Goal: Transaction & Acquisition: Purchase product/service

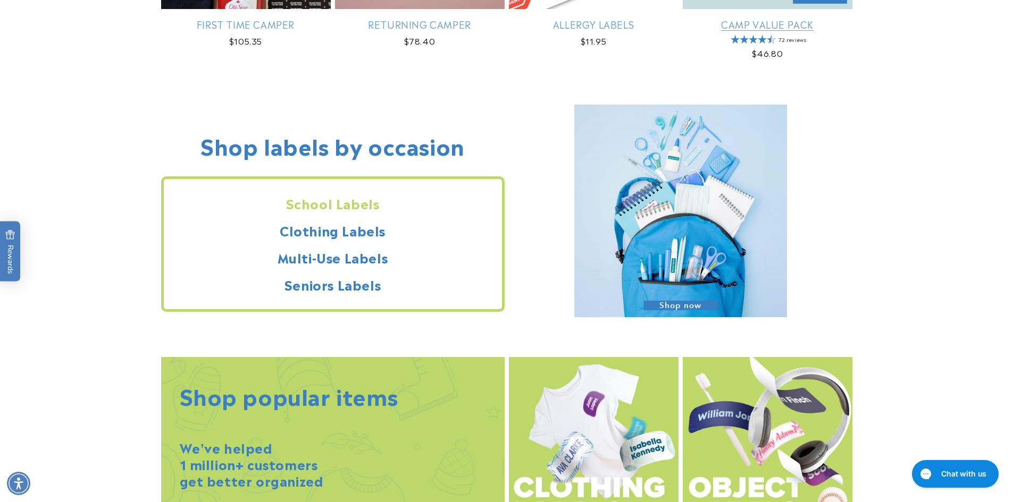
scroll to position [903, 0]
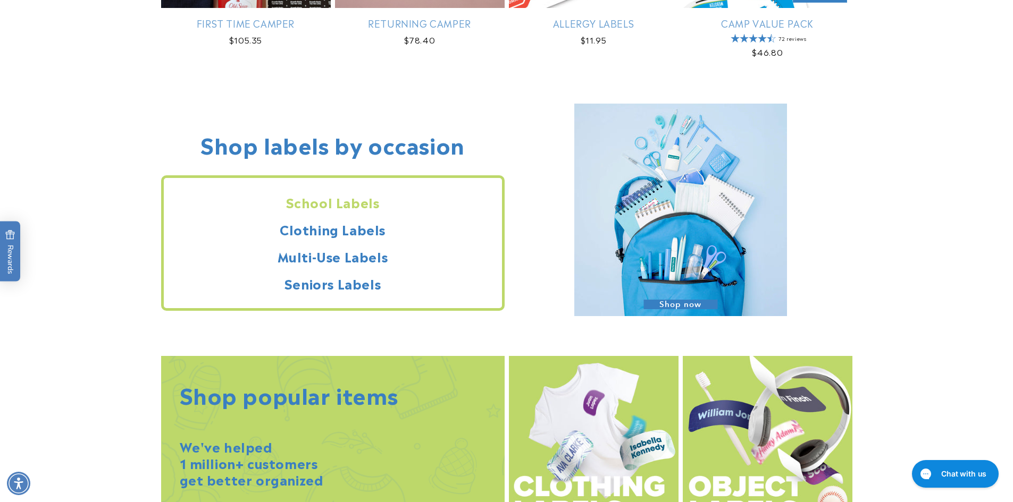
click at [673, 303] on span "Shop now" at bounding box center [680, 305] width 74 height 10
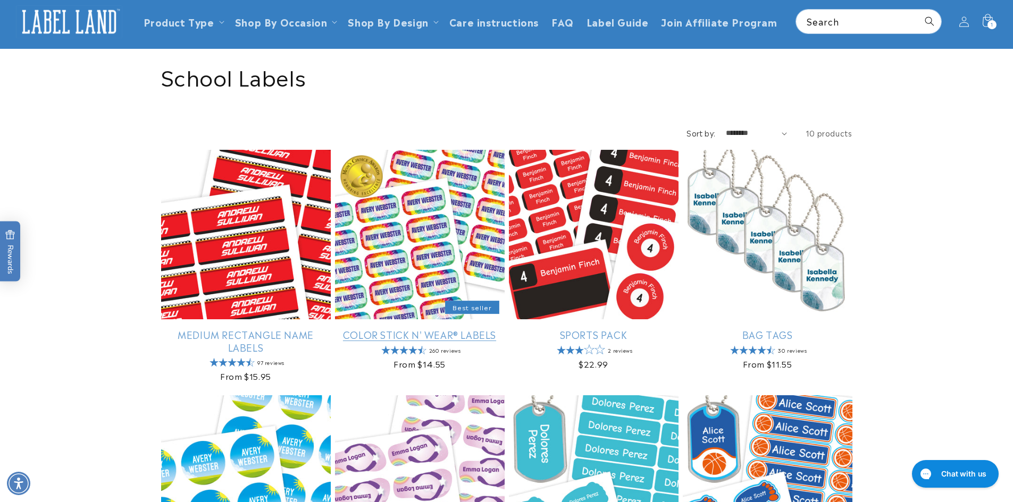
click at [410, 334] on link "Color Stick N' Wear® Labels" at bounding box center [420, 335] width 170 height 12
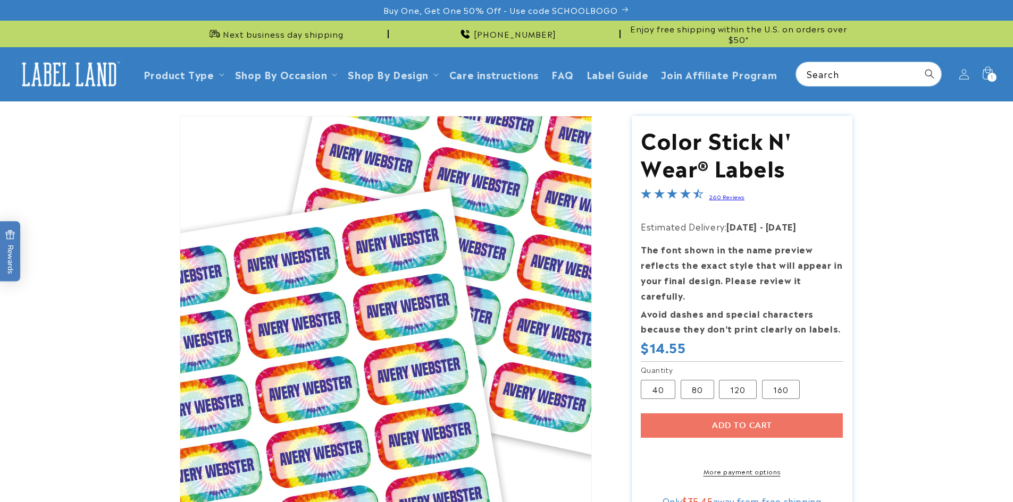
click at [701, 414] on div "Add to cart More payment options This item is a recurring or deferred purchase.…" at bounding box center [742, 445] width 202 height 63
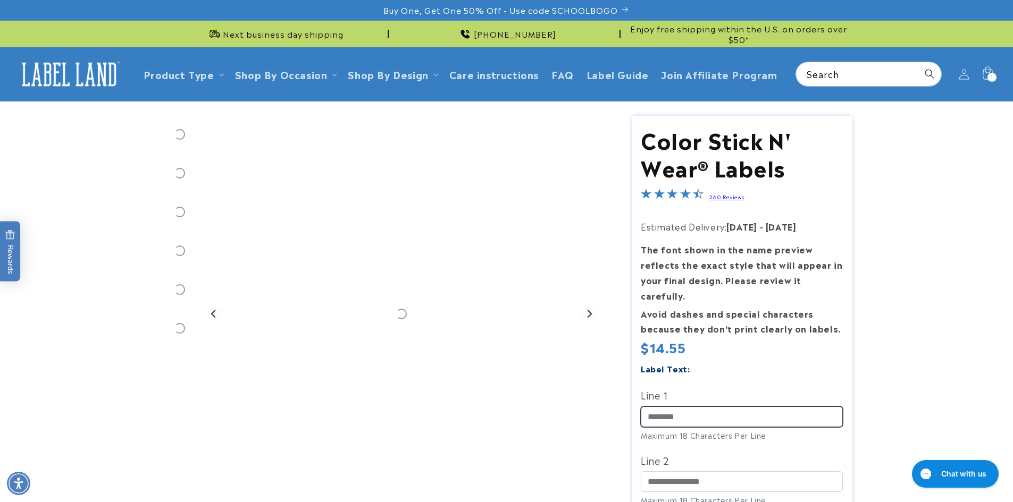
click at [703, 407] on input "Line 1" at bounding box center [742, 417] width 202 height 21
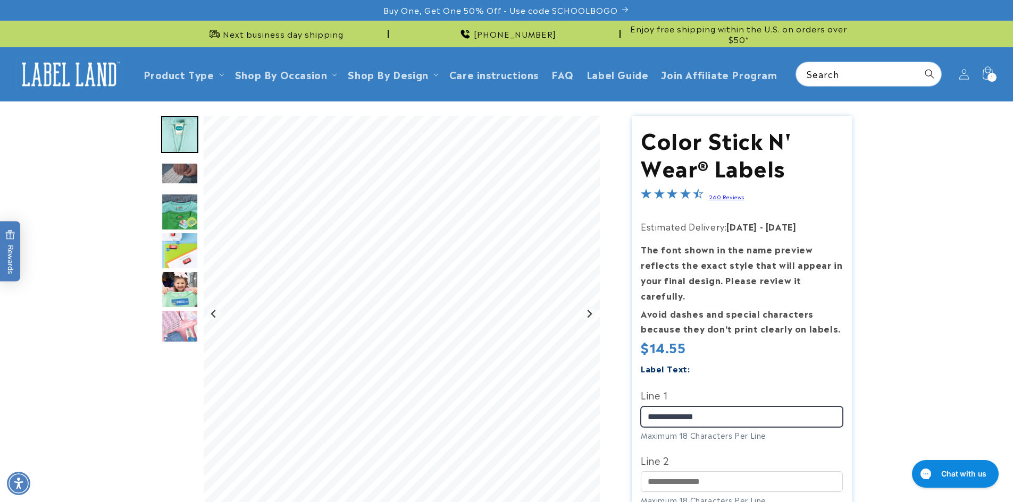
type input "**********"
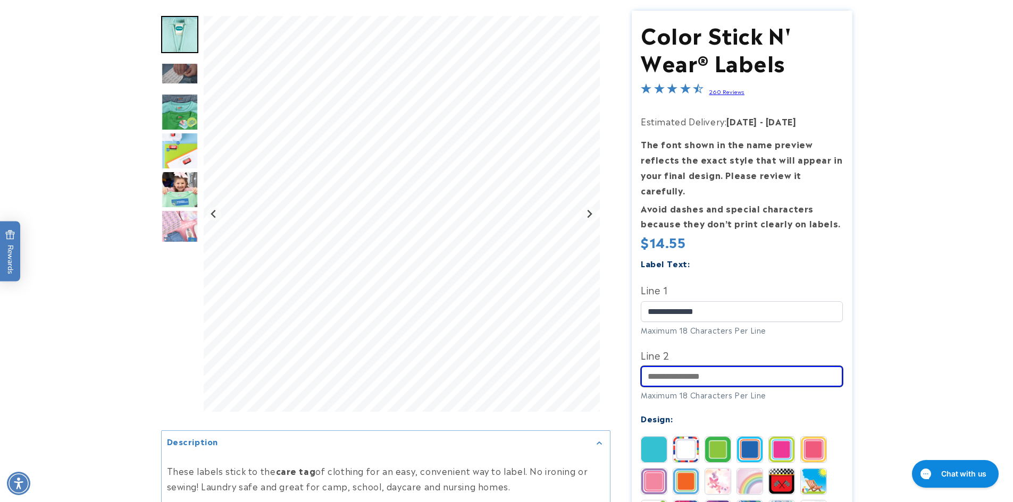
scroll to position [106, 0]
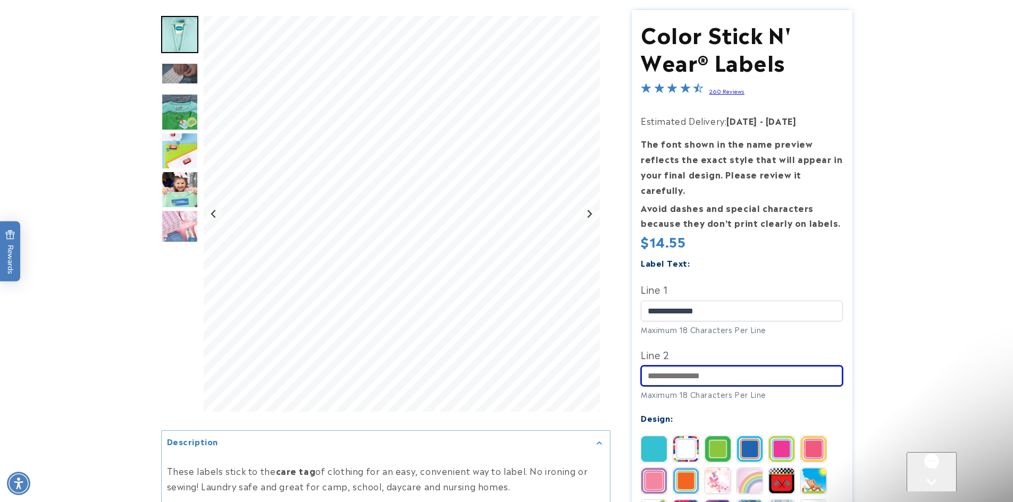
click at [718, 370] on input "Line 2" at bounding box center [742, 376] width 202 height 21
click at [717, 366] on input "Line 2" at bounding box center [742, 376] width 202 height 21
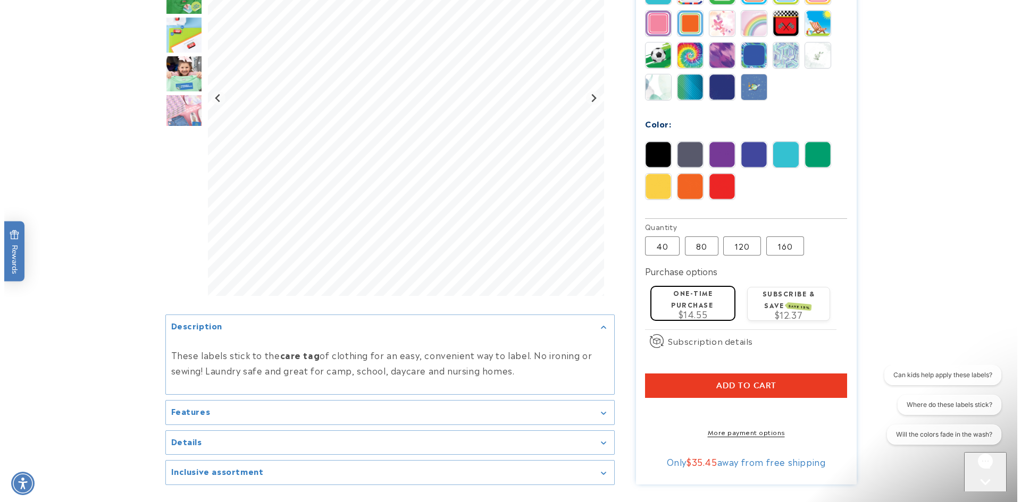
scroll to position [584, 0]
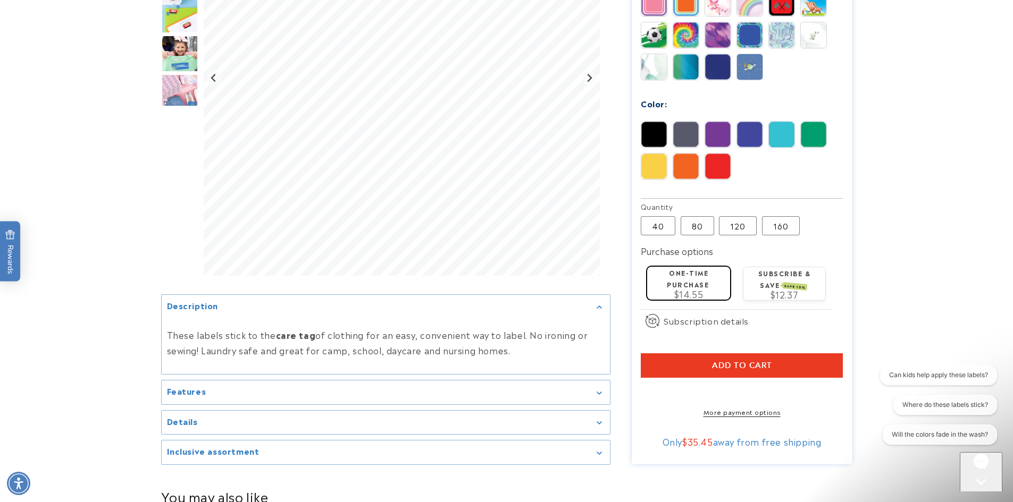
click at [658, 354] on button "Add to cart" at bounding box center [742, 366] width 202 height 24
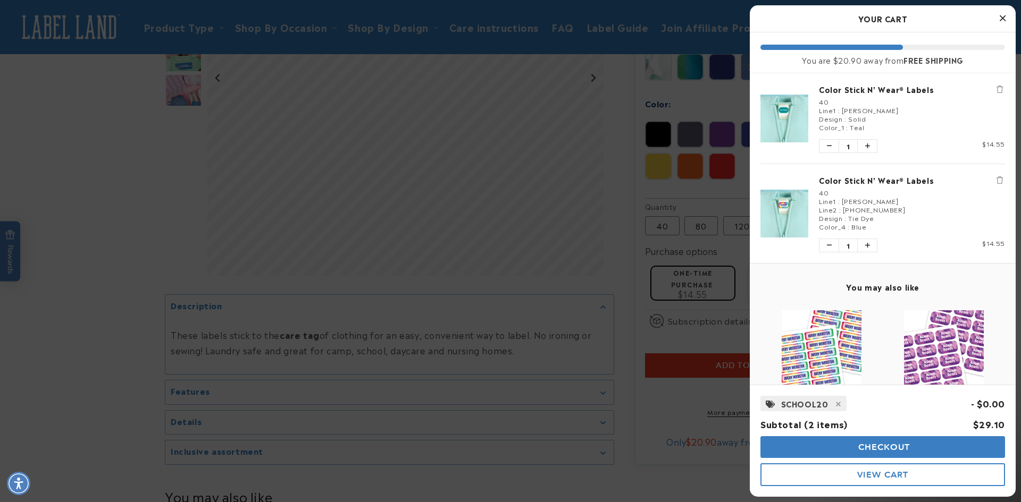
click at [888, 443] on span "Checkout" at bounding box center [882, 447] width 55 height 10
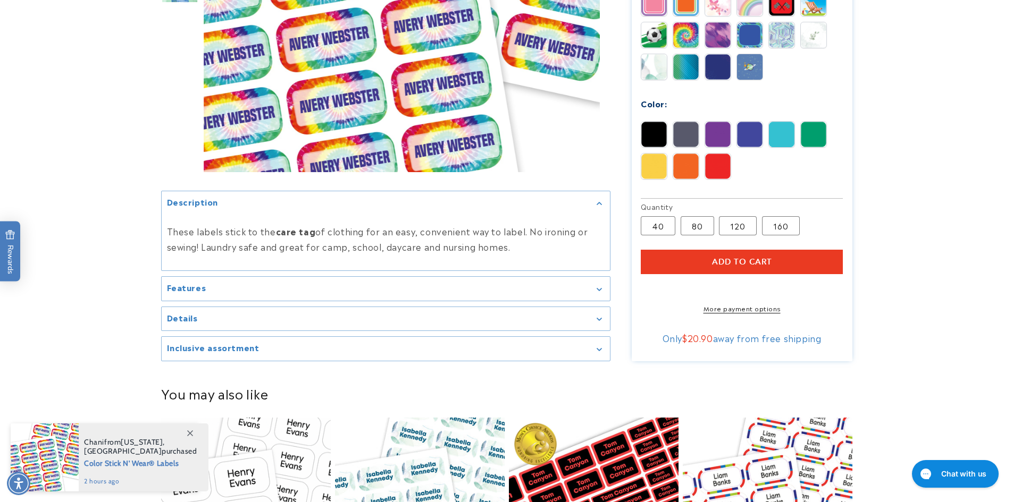
click at [737, 257] on span "Add to cart" at bounding box center [742, 262] width 60 height 10
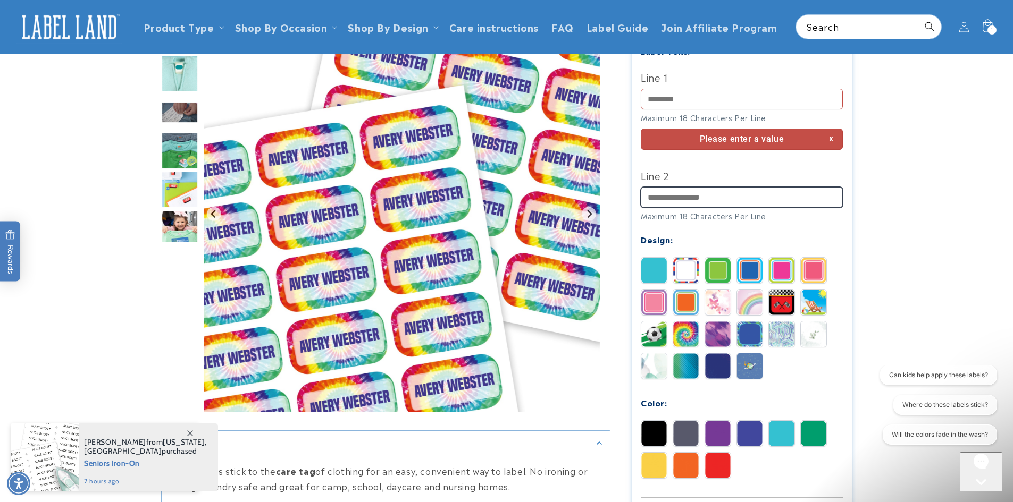
click at [666, 187] on input "Line 2" at bounding box center [742, 197] width 202 height 21
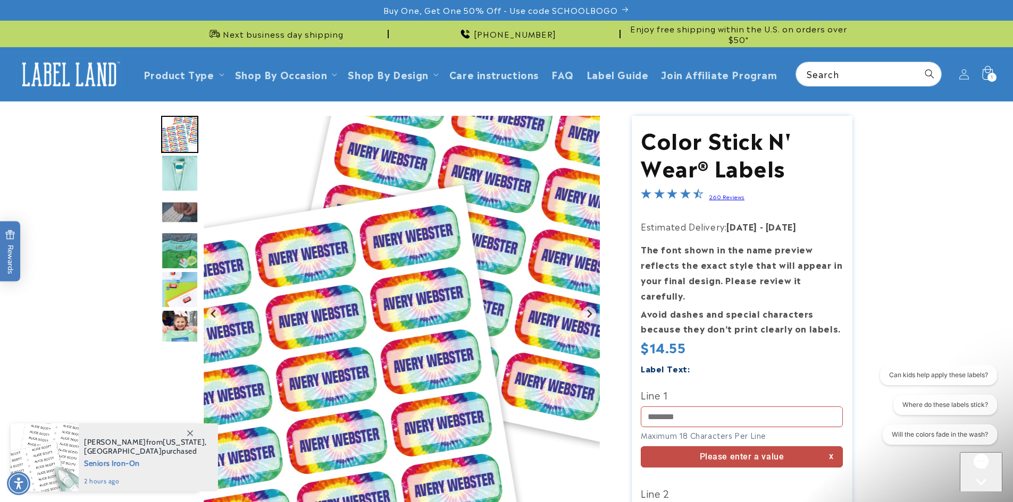
click at [986, 77] on icon at bounding box center [987, 74] width 25 height 25
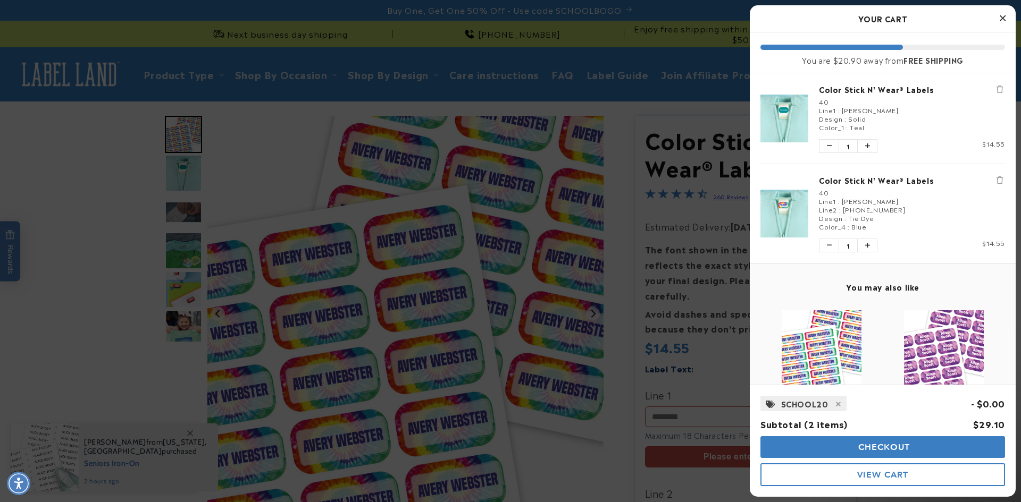
click at [996, 178] on icon "Remove Color Stick N' Wear® Labels" at bounding box center [999, 180] width 6 height 7
click at [996, 90] on icon "Remove Color Stick N' Wear® Labels" at bounding box center [999, 89] width 6 height 7
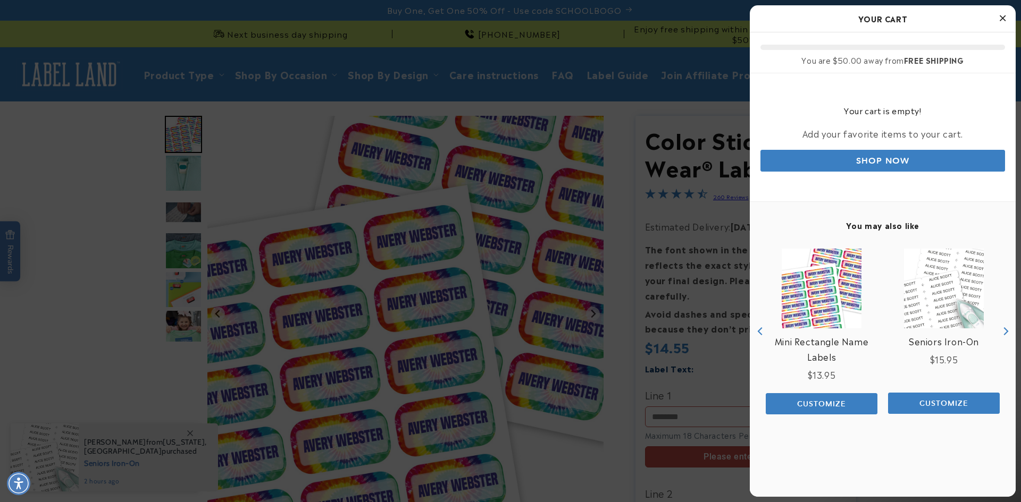
click at [1003, 14] on icon "Close Cart" at bounding box center [1003, 18] width 6 height 10
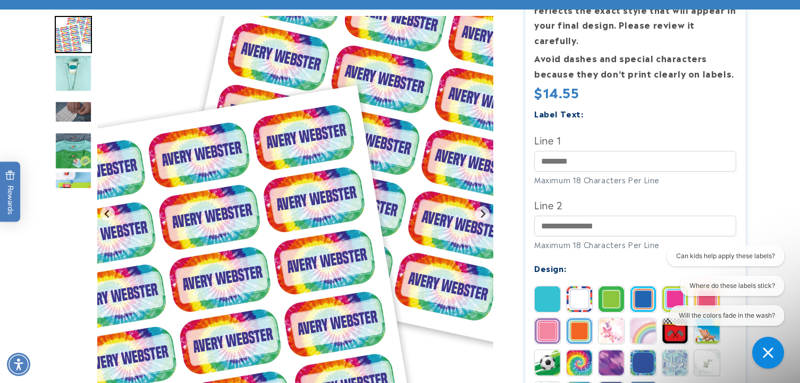
scroll to position [265, 0]
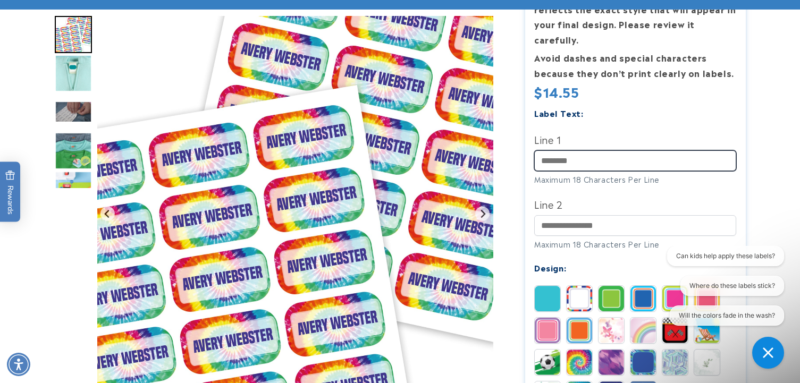
click at [570, 151] on input "Line 1" at bounding box center [635, 160] width 202 height 21
type input "**********"
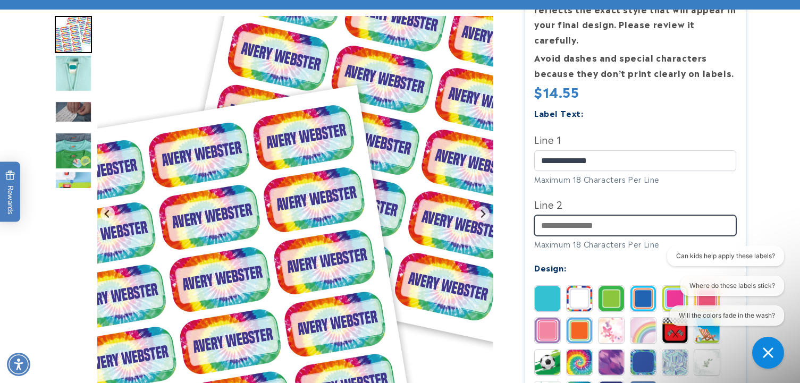
click at [577, 215] on input "Line 2" at bounding box center [635, 225] width 202 height 21
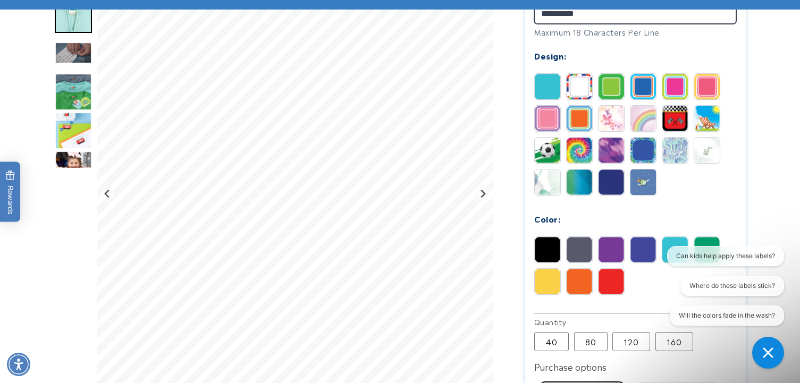
scroll to position [478, 0]
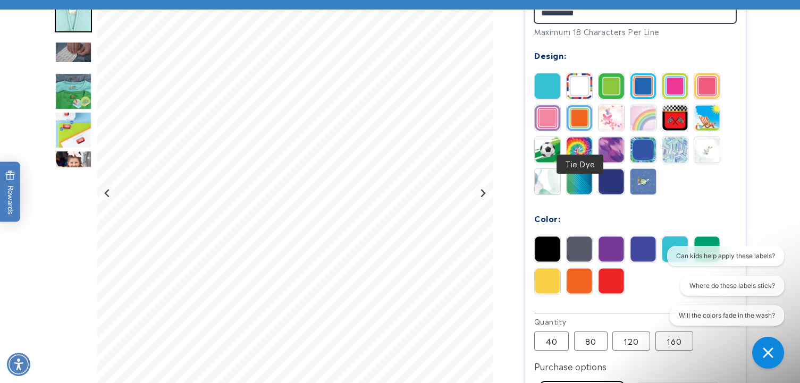
type input "**********"
click at [576, 137] on img at bounding box center [580, 150] width 26 height 26
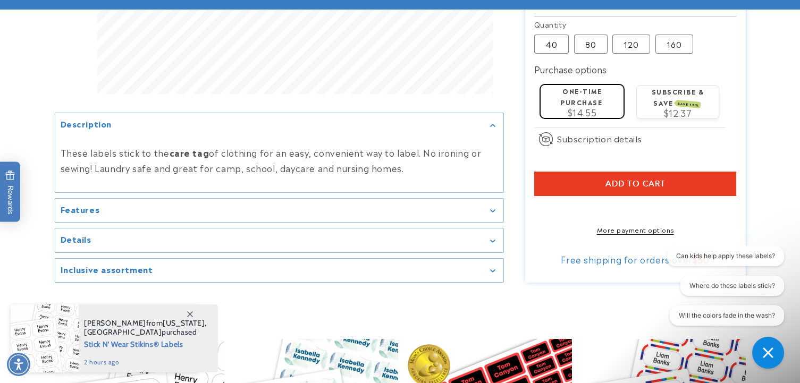
click at [655, 174] on button "Add to cart" at bounding box center [635, 184] width 202 height 24
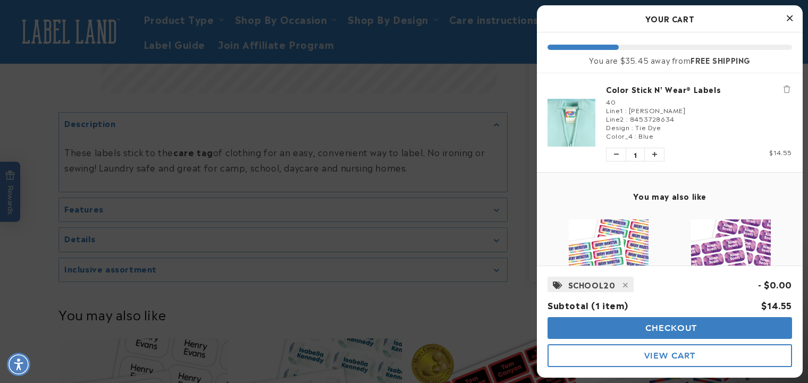
scroll to position [140, 0]
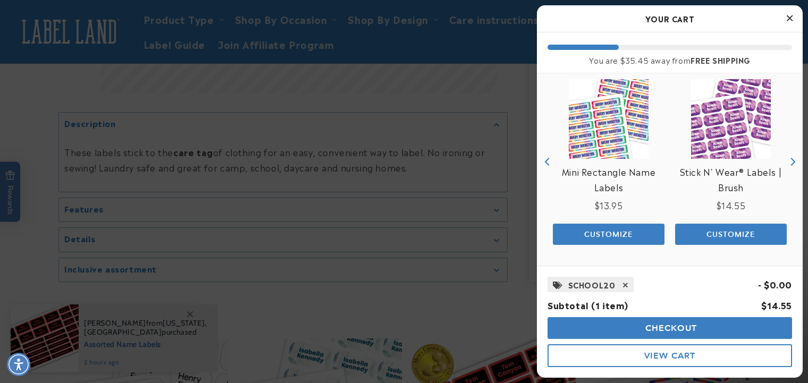
click at [623, 284] on icon at bounding box center [625, 285] width 5 height 7
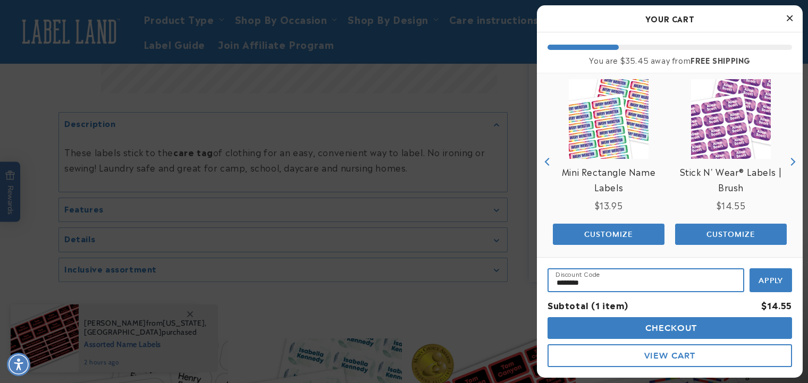
click at [613, 281] on input "********" at bounding box center [646, 281] width 197 height 24
drag, startPoint x: 612, startPoint y: 281, endPoint x: 538, endPoint y: 281, distance: 74.4
click at [538, 281] on div "Discount Code ******** Apply Subtotal (1 item) $14.55 Checkout View Cart" at bounding box center [670, 317] width 266 height 121
type input "*********"
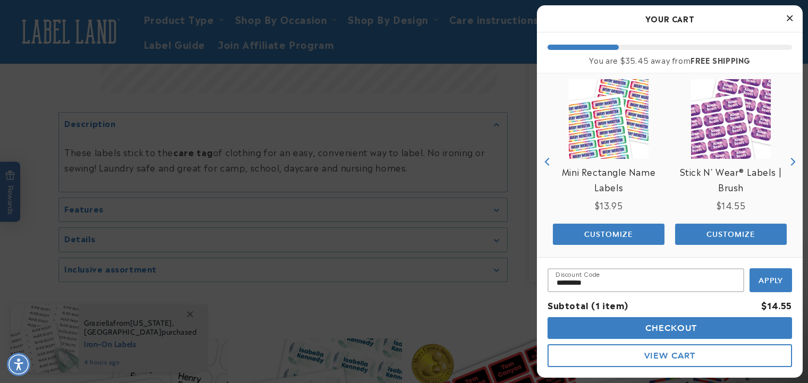
click at [780, 281] on span "Apply" at bounding box center [771, 281] width 25 height 10
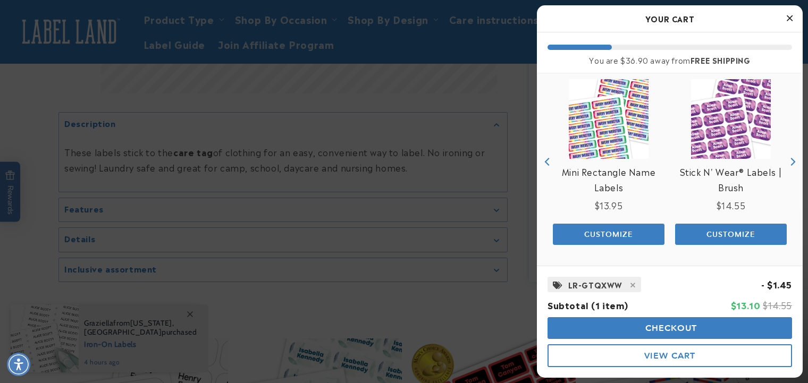
click at [677, 322] on button "Checkout" at bounding box center [670, 328] width 245 height 22
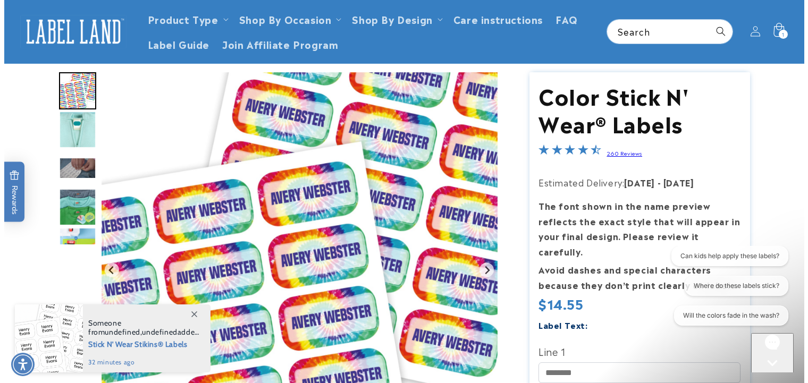
scroll to position [53, 0]
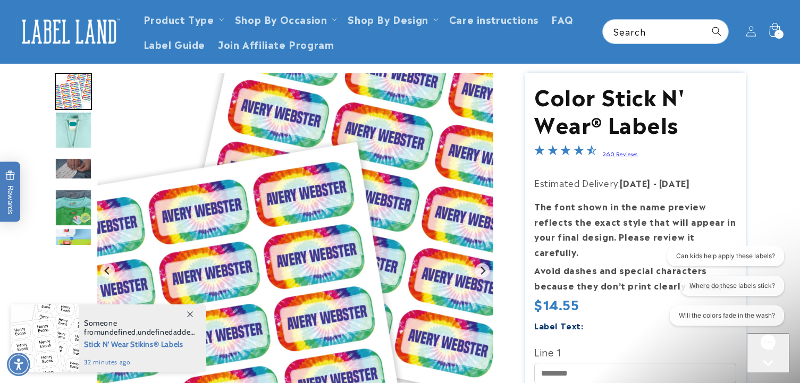
click at [774, 28] on icon at bounding box center [774, 31] width 25 height 25
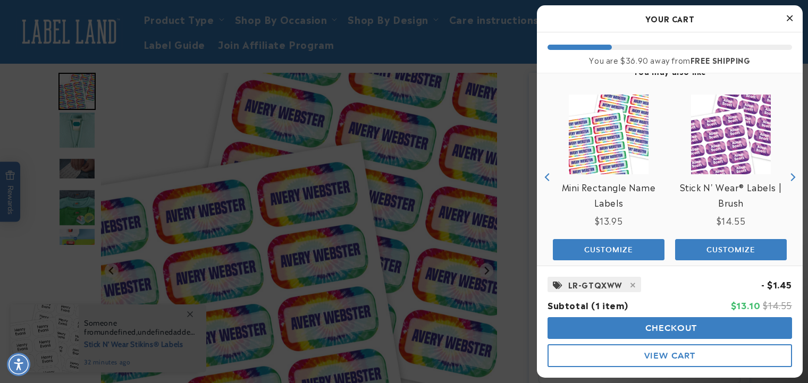
scroll to position [140, 0]
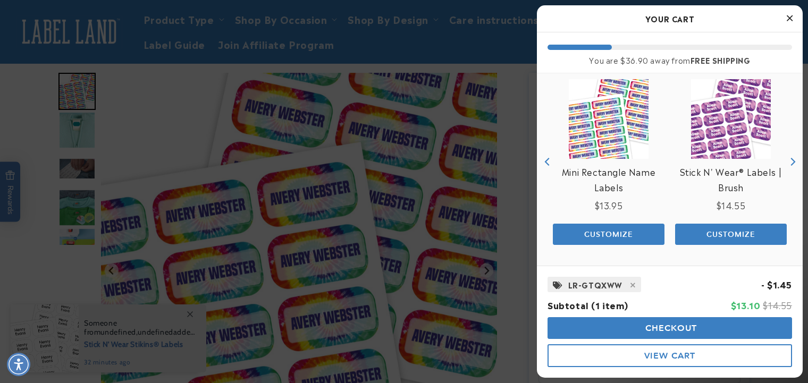
click at [684, 326] on span "Checkout" at bounding box center [670, 328] width 55 height 10
click at [785, 15] on button "Close Cart" at bounding box center [790, 19] width 16 height 16
click at [789, 13] on button "Close Cart" at bounding box center [790, 19] width 16 height 16
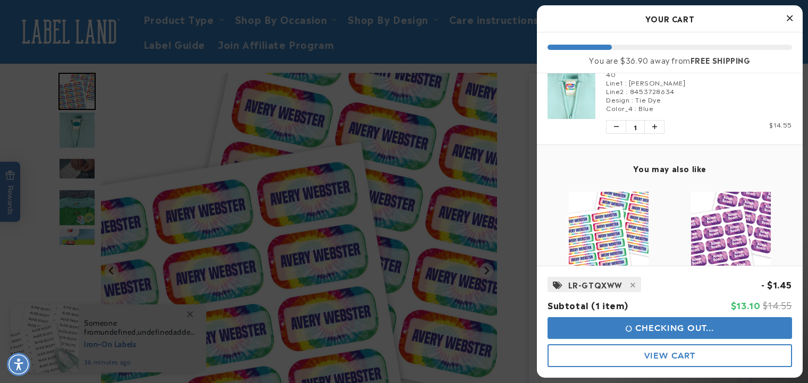
scroll to position [0, 0]
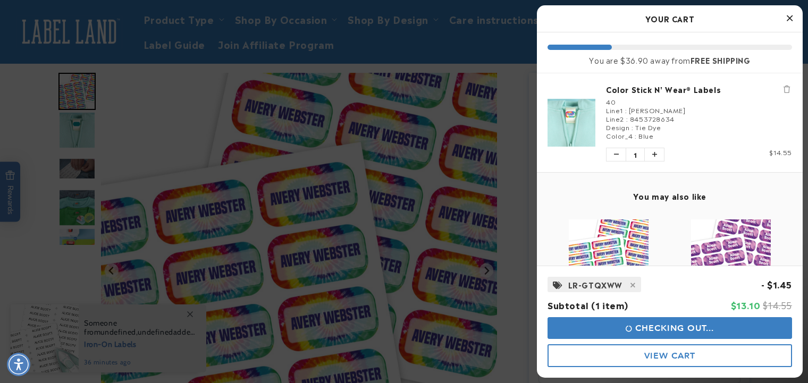
click at [789, 18] on icon "Close Cart" at bounding box center [790, 18] width 6 height 10
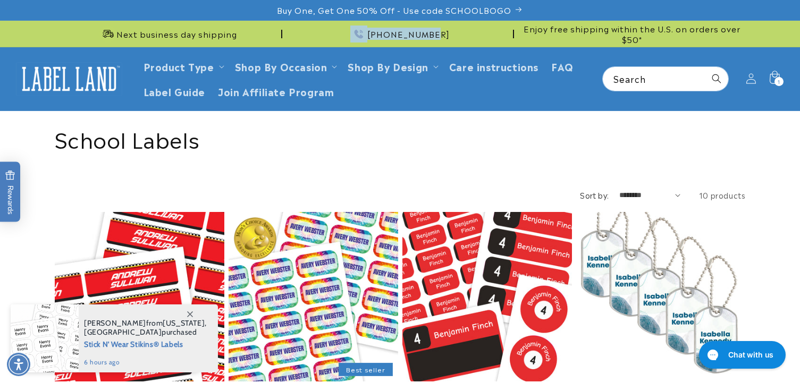
drag, startPoint x: 446, startPoint y: 32, endPoint x: 376, endPoint y: 33, distance: 69.7
click at [376, 33] on div "[PHONE_NUMBER]" at bounding box center [401, 34] width 228 height 26
copy p "[PHONE_NUMBER]"
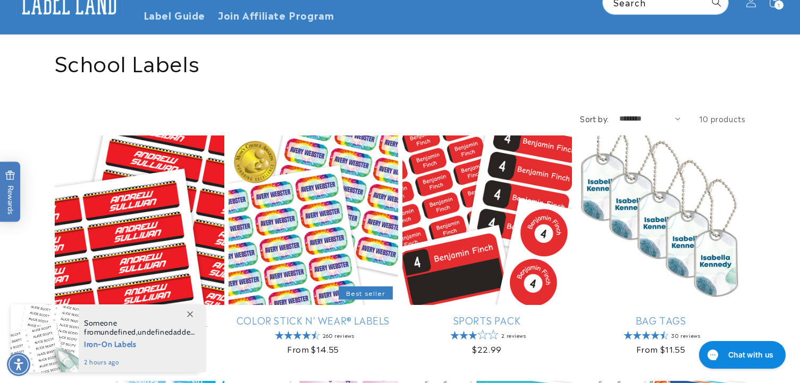
scroll to position [160, 0]
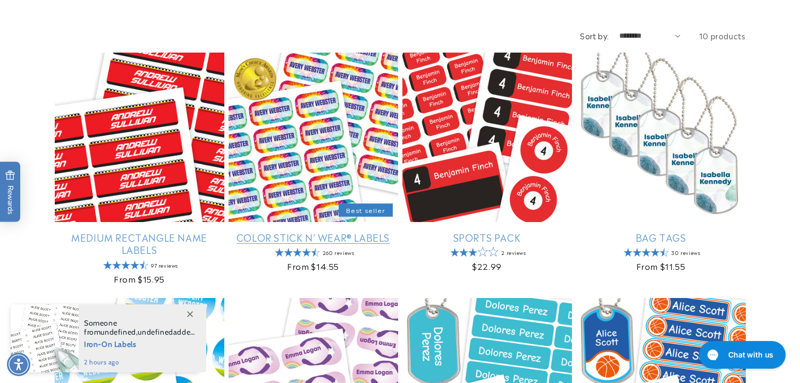
click at [265, 240] on link "Color Stick N' Wear® Labels" at bounding box center [314, 237] width 170 height 12
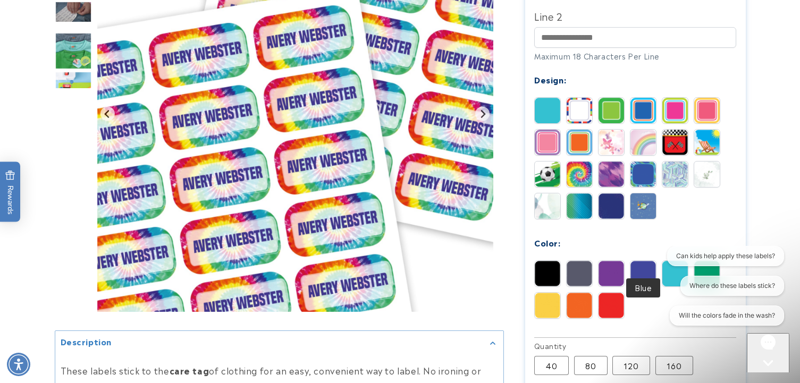
scroll to position [454, 0]
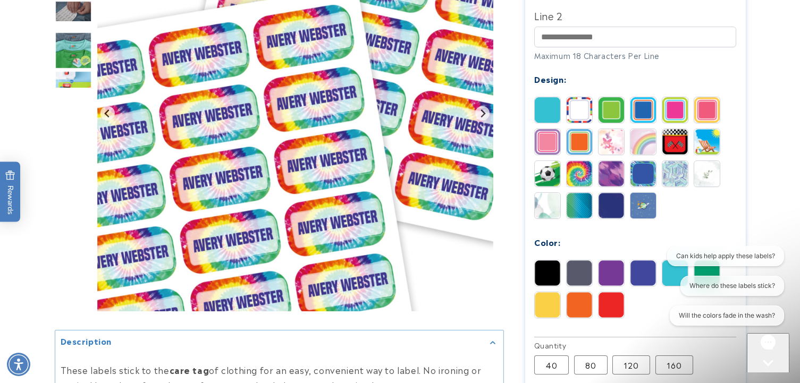
click at [616, 292] on img at bounding box center [612, 305] width 26 height 26
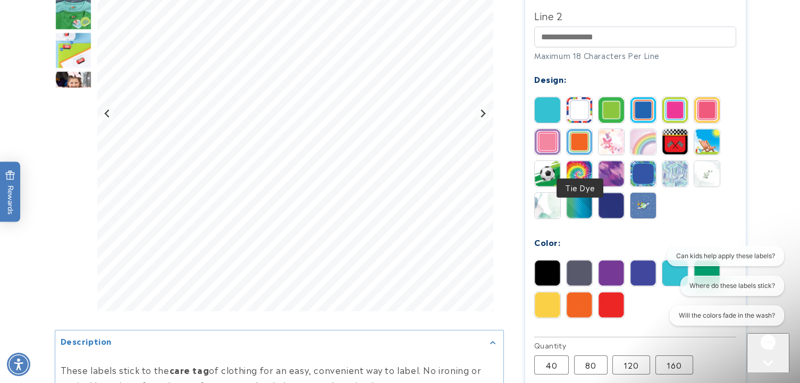
click at [582, 163] on img at bounding box center [580, 174] width 26 height 26
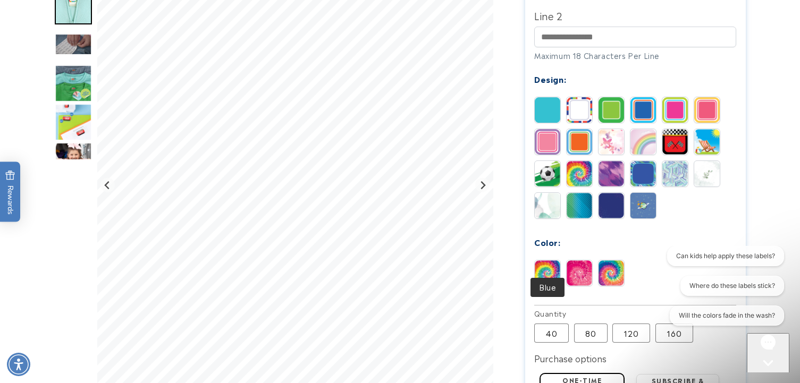
click at [541, 261] on img at bounding box center [548, 274] width 26 height 26
click at [542, 261] on img at bounding box center [548, 274] width 26 height 26
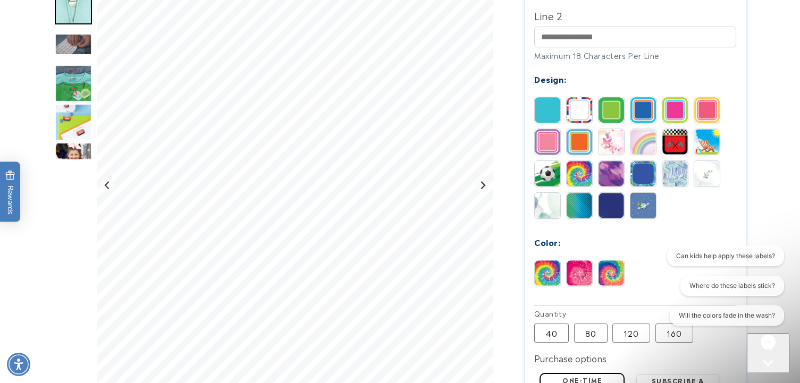
click at [542, 261] on img at bounding box center [548, 274] width 26 height 26
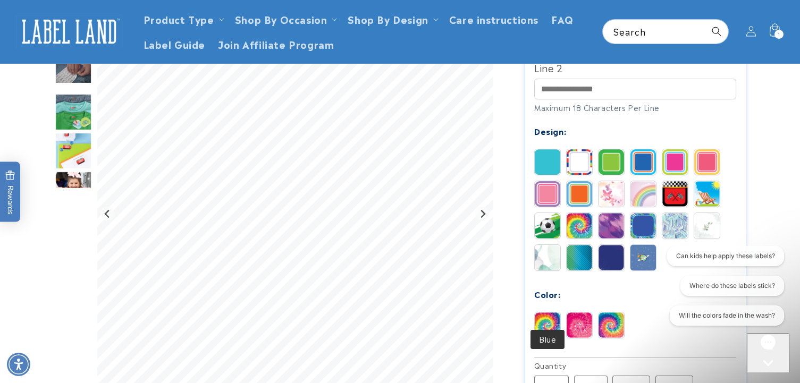
scroll to position [401, 0]
click at [605, 313] on img at bounding box center [612, 326] width 26 height 26
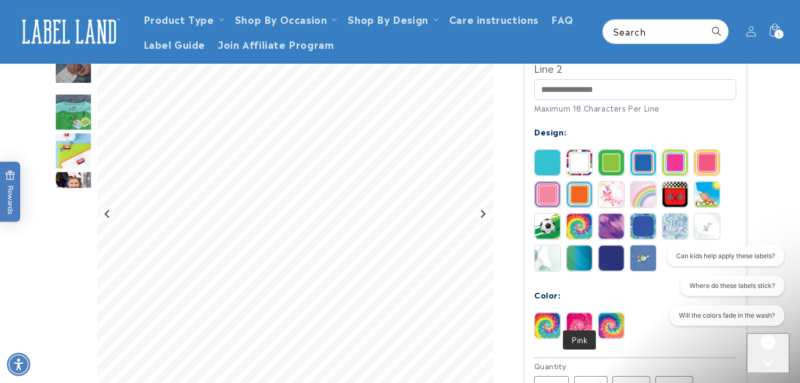
click at [584, 313] on img at bounding box center [580, 326] width 26 height 26
click at [556, 315] on img at bounding box center [548, 326] width 26 height 26
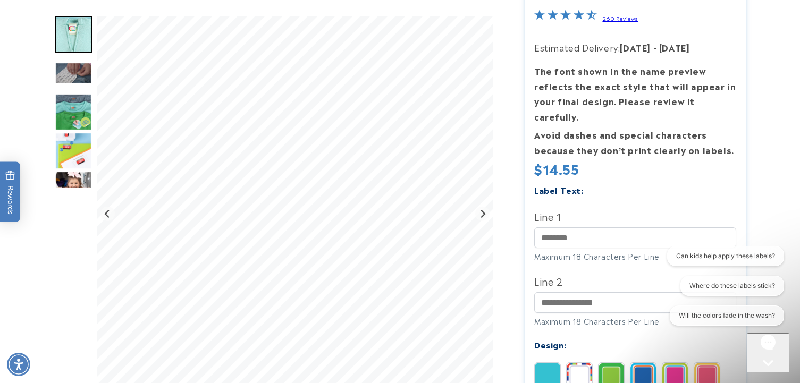
scroll to position [189, 0]
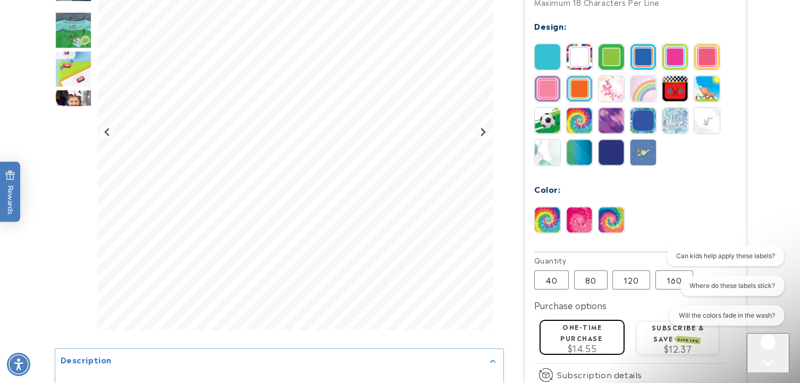
click at [768, 376] on div "Gorgias live chat" at bounding box center [768, 382] width 34 height 13
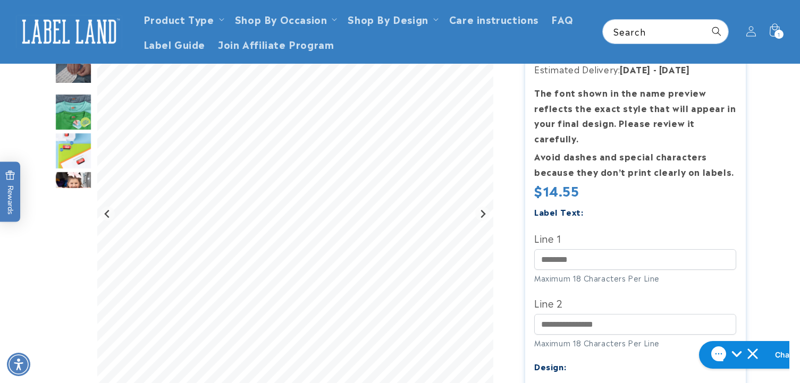
scroll to position [0, 0]
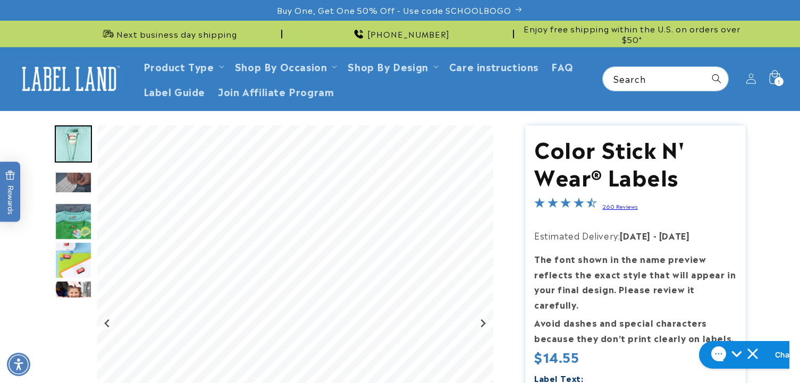
click at [777, 80] on div "1 1 item" at bounding box center [779, 81] width 9 height 9
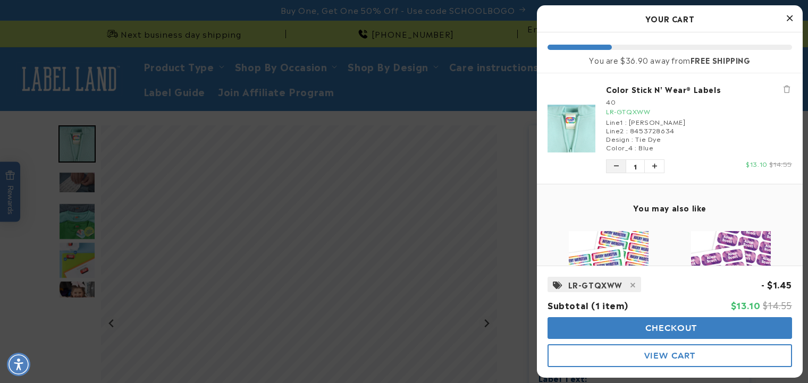
click at [614, 167] on icon "Decrease quantity of Color Stick N' Wear® Labels" at bounding box center [616, 166] width 5 height 6
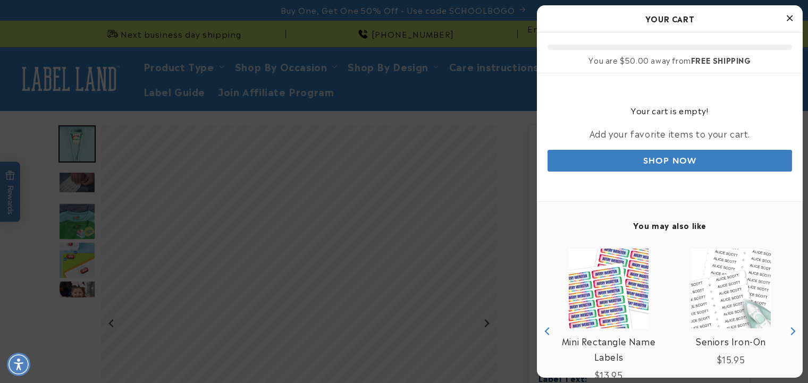
click at [788, 20] on icon "Close Cart" at bounding box center [790, 18] width 6 height 10
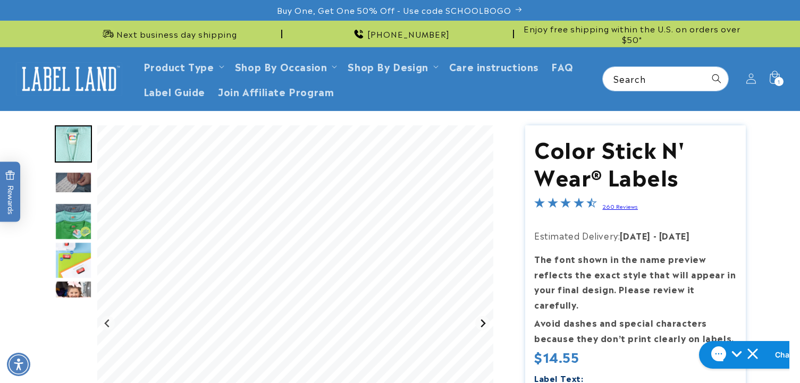
click at [483, 321] on icon "Next slide" at bounding box center [483, 324] width 5 height 8
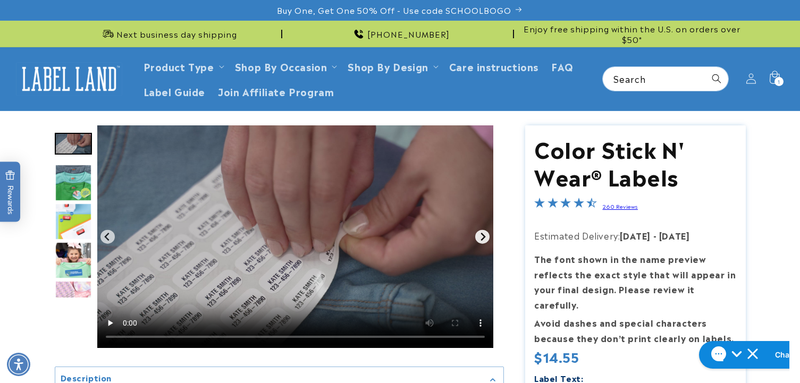
click at [484, 238] on icon "Next slide" at bounding box center [483, 237] width 5 height 8
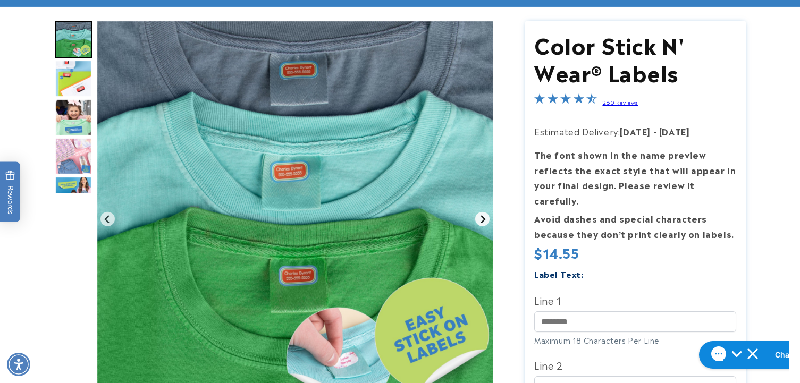
scroll to position [105, 0]
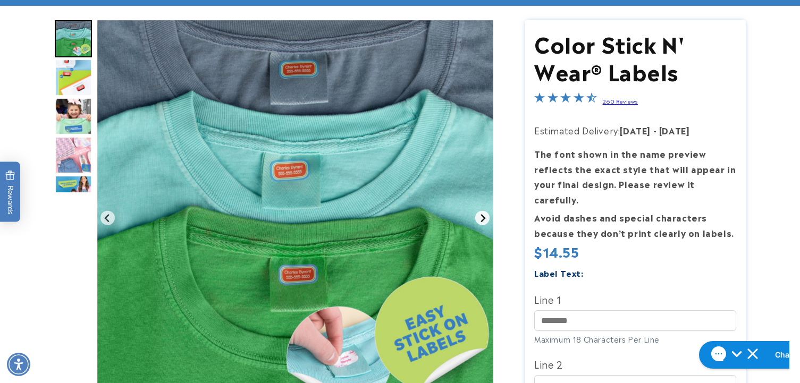
click at [485, 220] on icon "Next slide" at bounding box center [483, 218] width 9 height 9
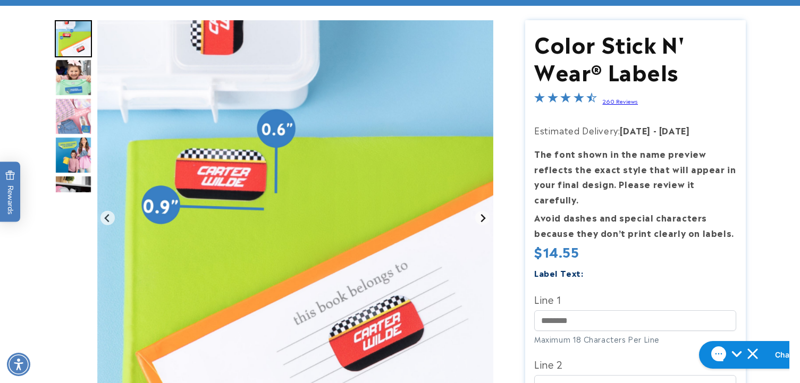
click at [485, 220] on icon "Next slide" at bounding box center [483, 218] width 9 height 9
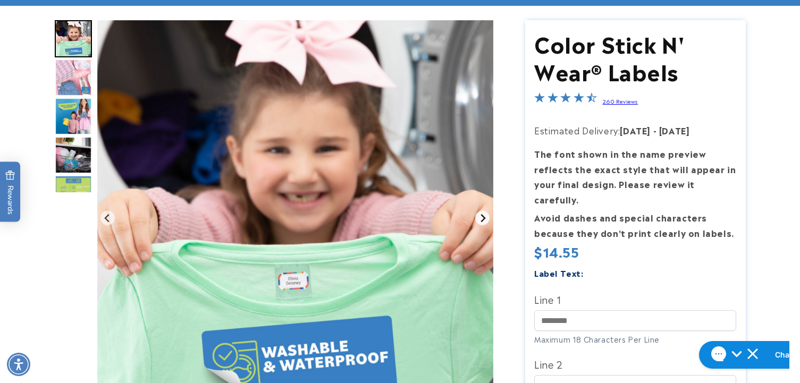
click at [485, 220] on icon "Next slide" at bounding box center [483, 218] width 9 height 9
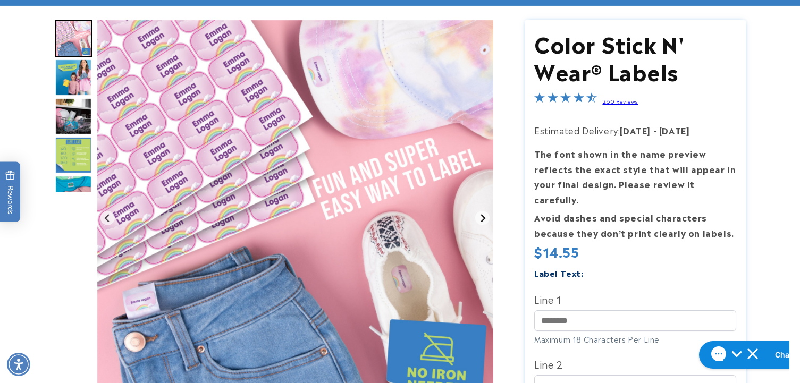
click at [479, 215] on icon "Next slide" at bounding box center [483, 218] width 9 height 9
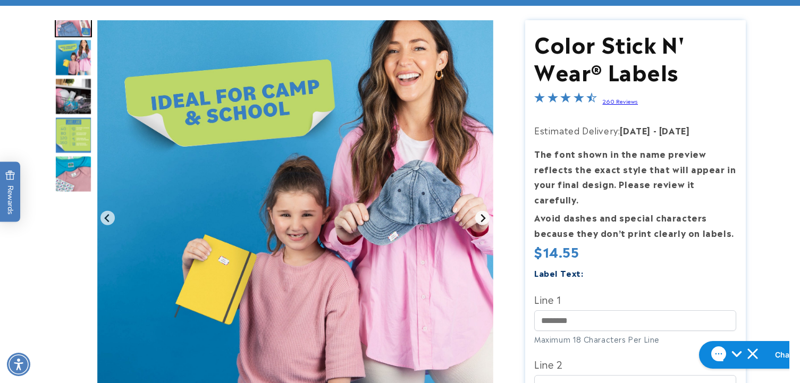
click at [479, 215] on icon "Next slide" at bounding box center [483, 218] width 9 height 9
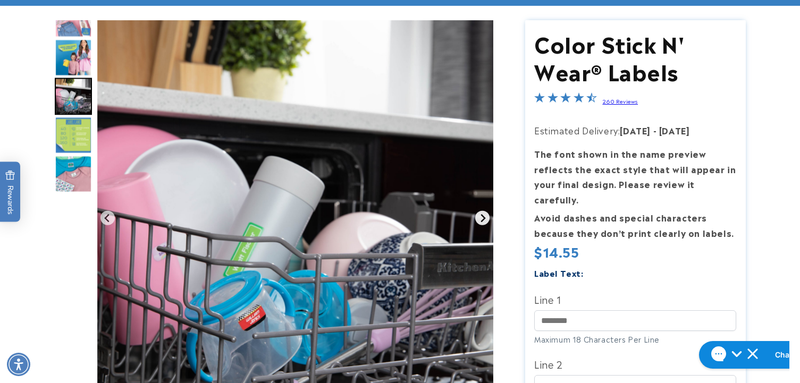
click at [479, 215] on icon "Next slide" at bounding box center [483, 218] width 9 height 9
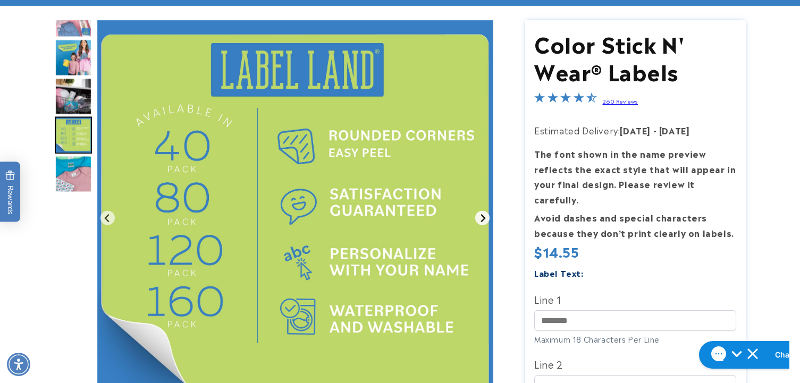
click at [479, 215] on icon "Next slide" at bounding box center [483, 218] width 9 height 9
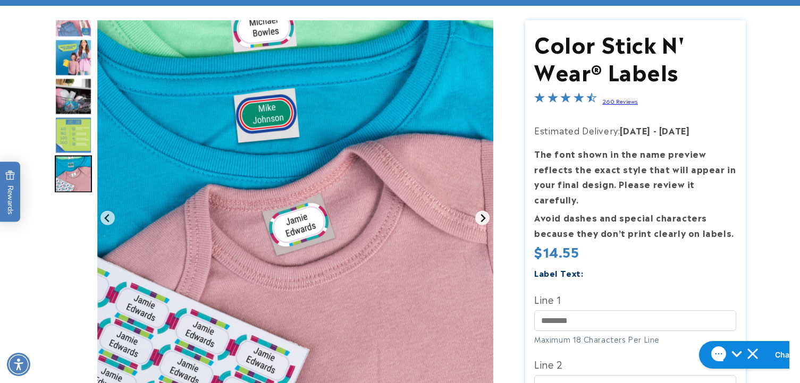
click at [479, 215] on icon "Go to first slide" at bounding box center [483, 218] width 9 height 9
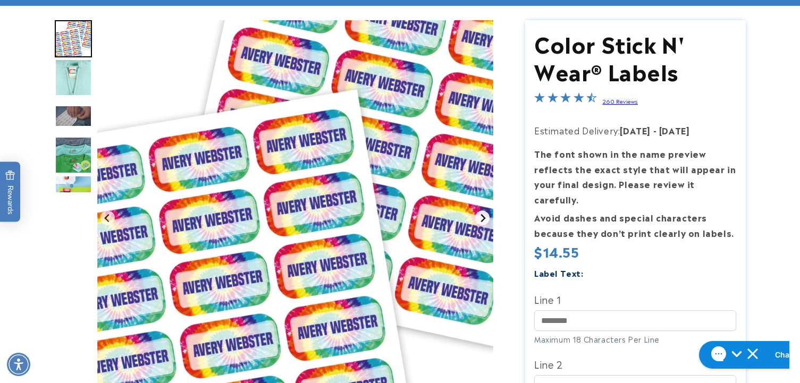
click at [479, 215] on icon "Next slide" at bounding box center [483, 218] width 9 height 9
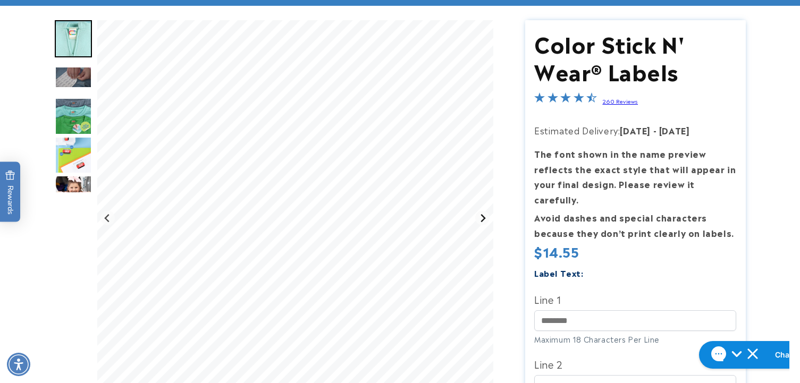
click at [479, 215] on icon "Next slide" at bounding box center [483, 218] width 9 height 9
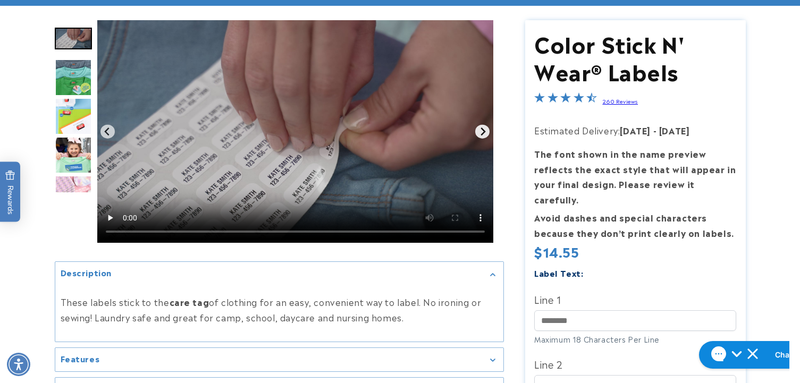
click at [486, 133] on icon "Next slide" at bounding box center [483, 132] width 9 height 9
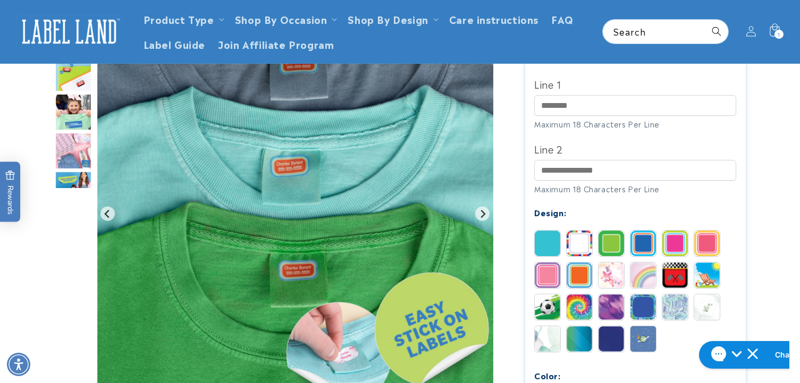
scroll to position [319, 0]
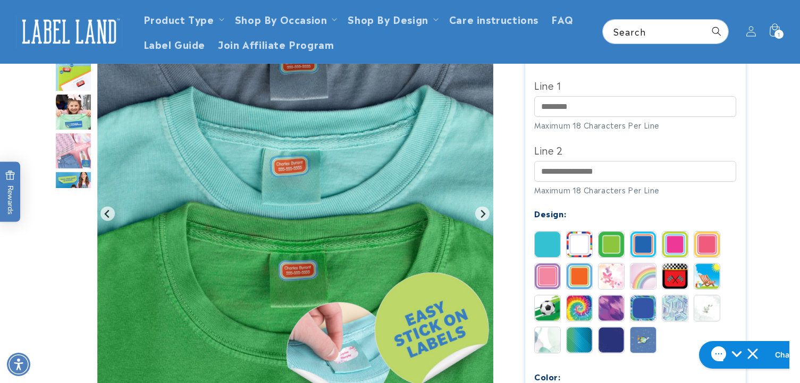
click at [611, 264] on img at bounding box center [612, 277] width 26 height 26
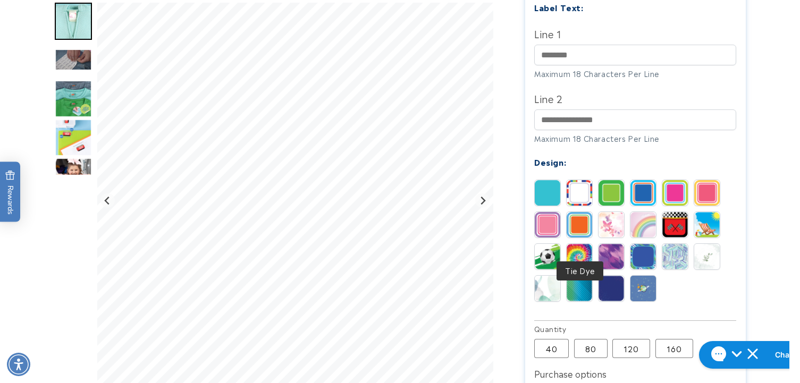
scroll to position [372, 0]
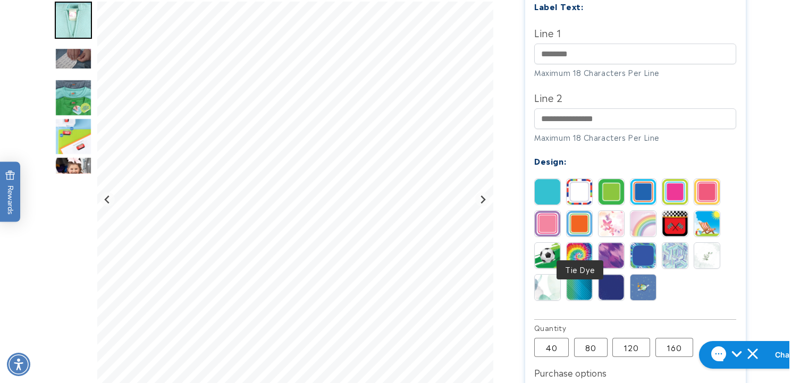
click at [589, 243] on img at bounding box center [580, 256] width 26 height 26
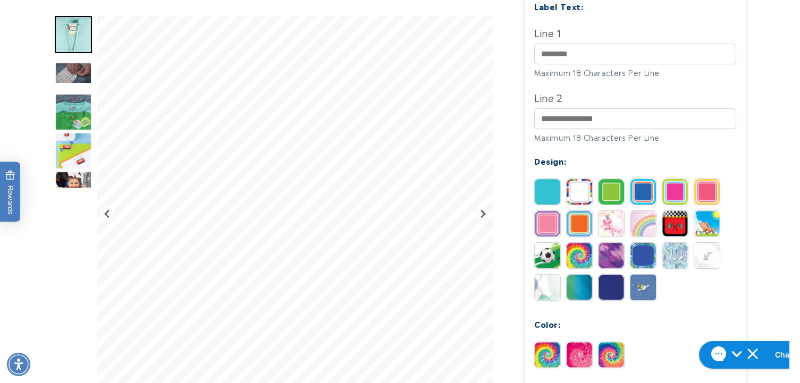
click at [610, 211] on img at bounding box center [612, 224] width 26 height 26
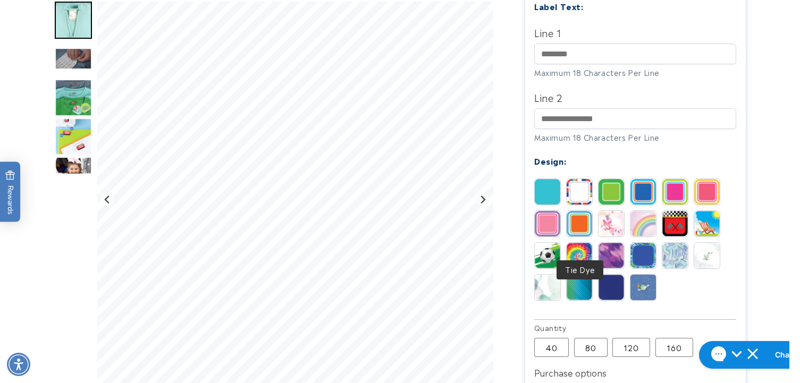
click at [577, 243] on img at bounding box center [580, 256] width 26 height 26
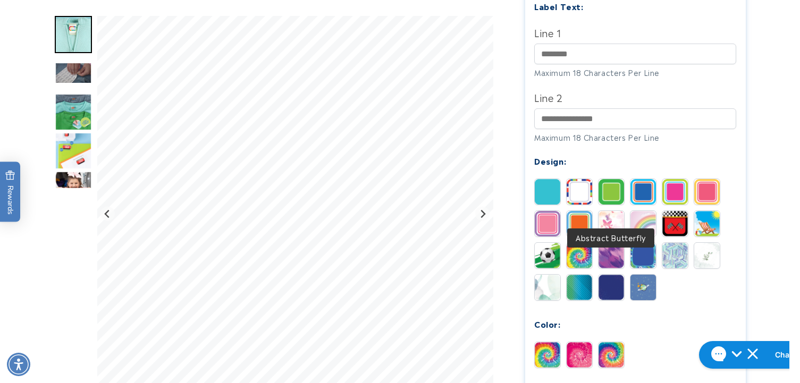
click at [602, 211] on img at bounding box center [612, 224] width 26 height 26
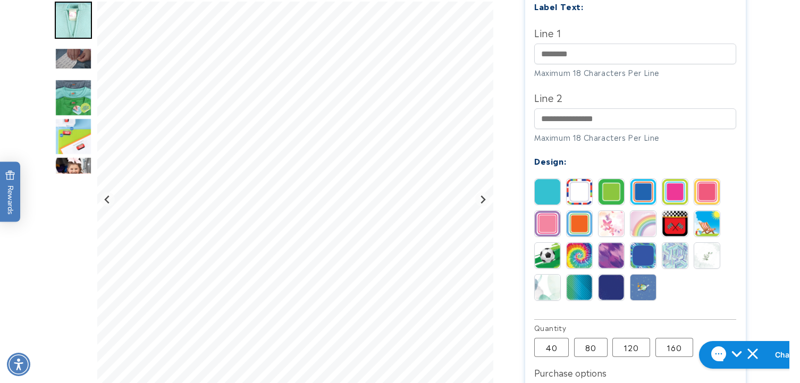
click at [576, 243] on img at bounding box center [580, 256] width 26 height 26
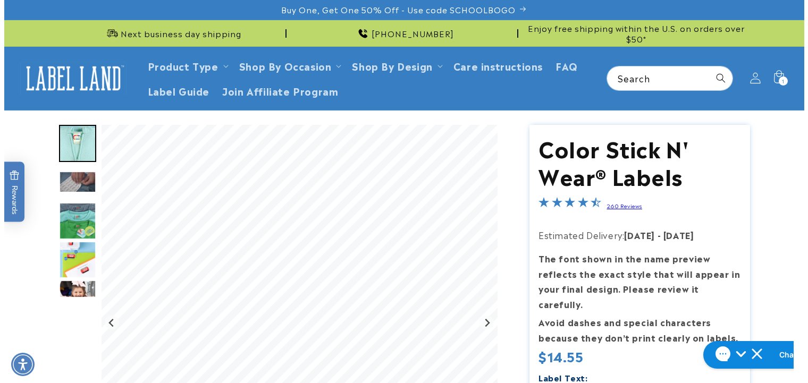
scroll to position [0, 0]
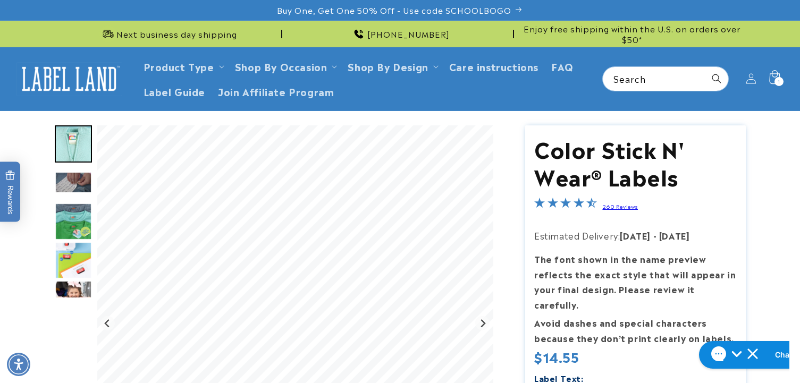
click at [781, 82] on div "1 1 item" at bounding box center [779, 81] width 9 height 9
